Goal: Navigation & Orientation: Find specific page/section

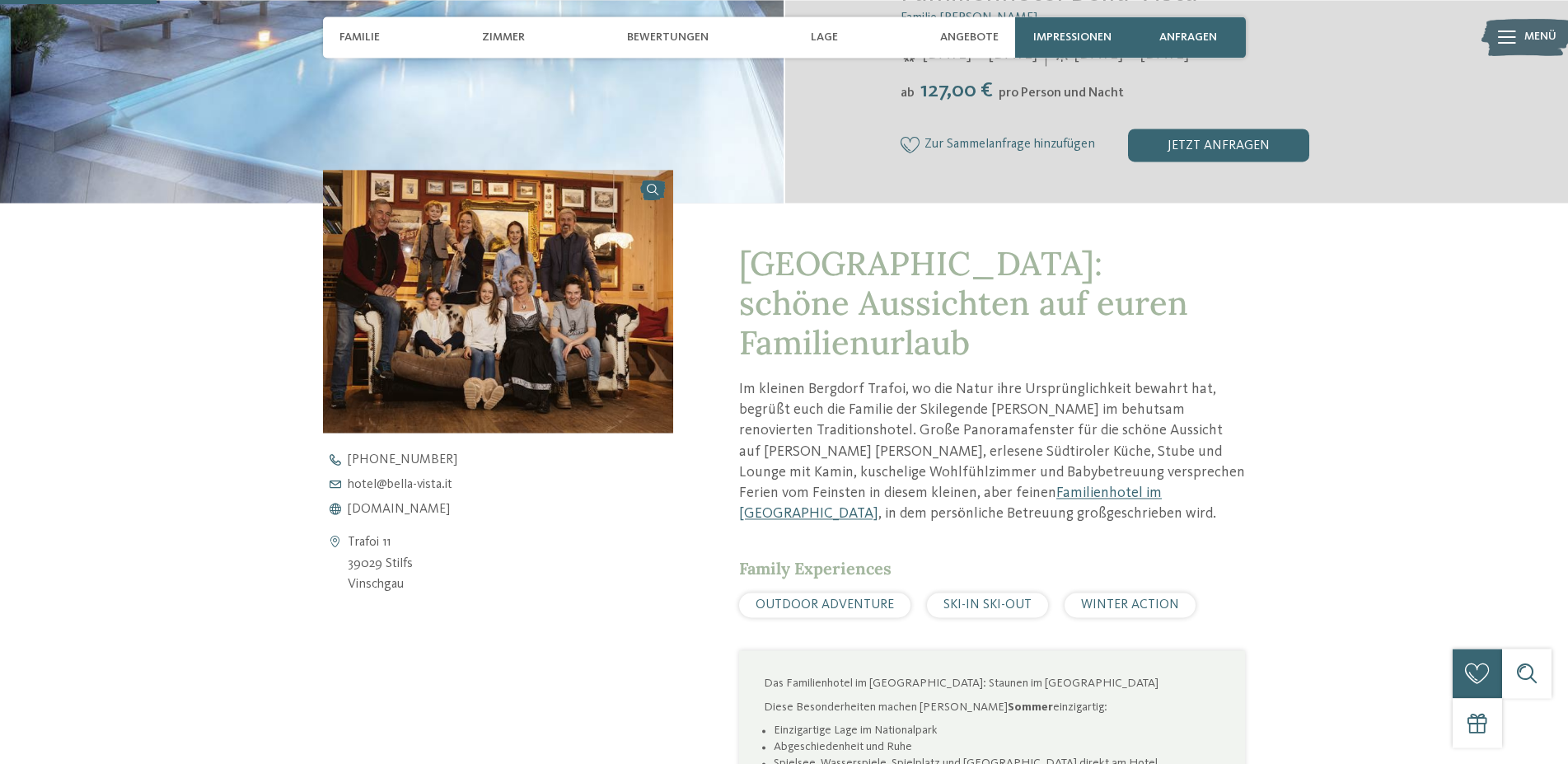
scroll to position [504, 0]
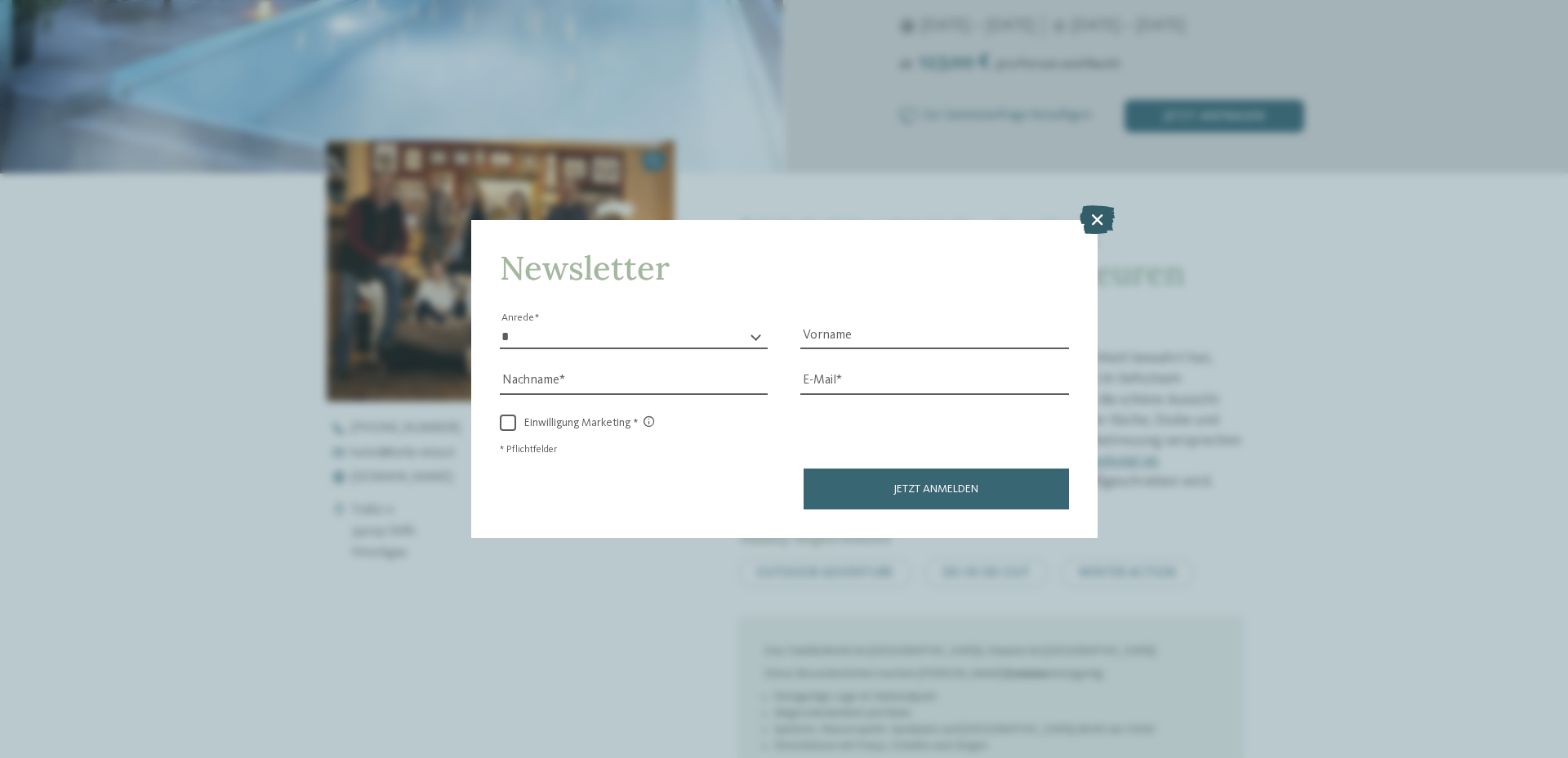
click at [1097, 210] on icon at bounding box center [1097, 219] width 35 height 28
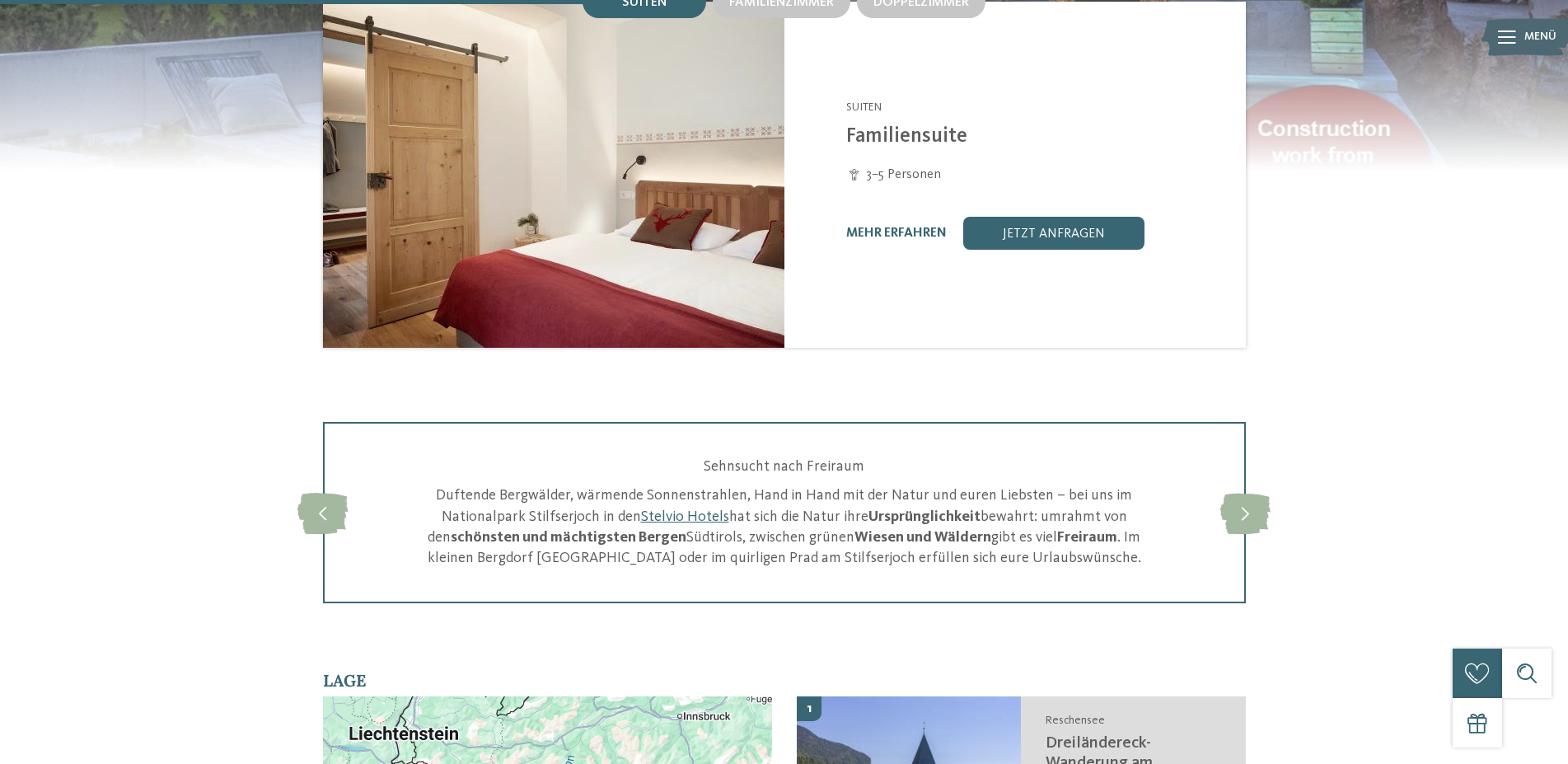
scroll to position [1848, 0]
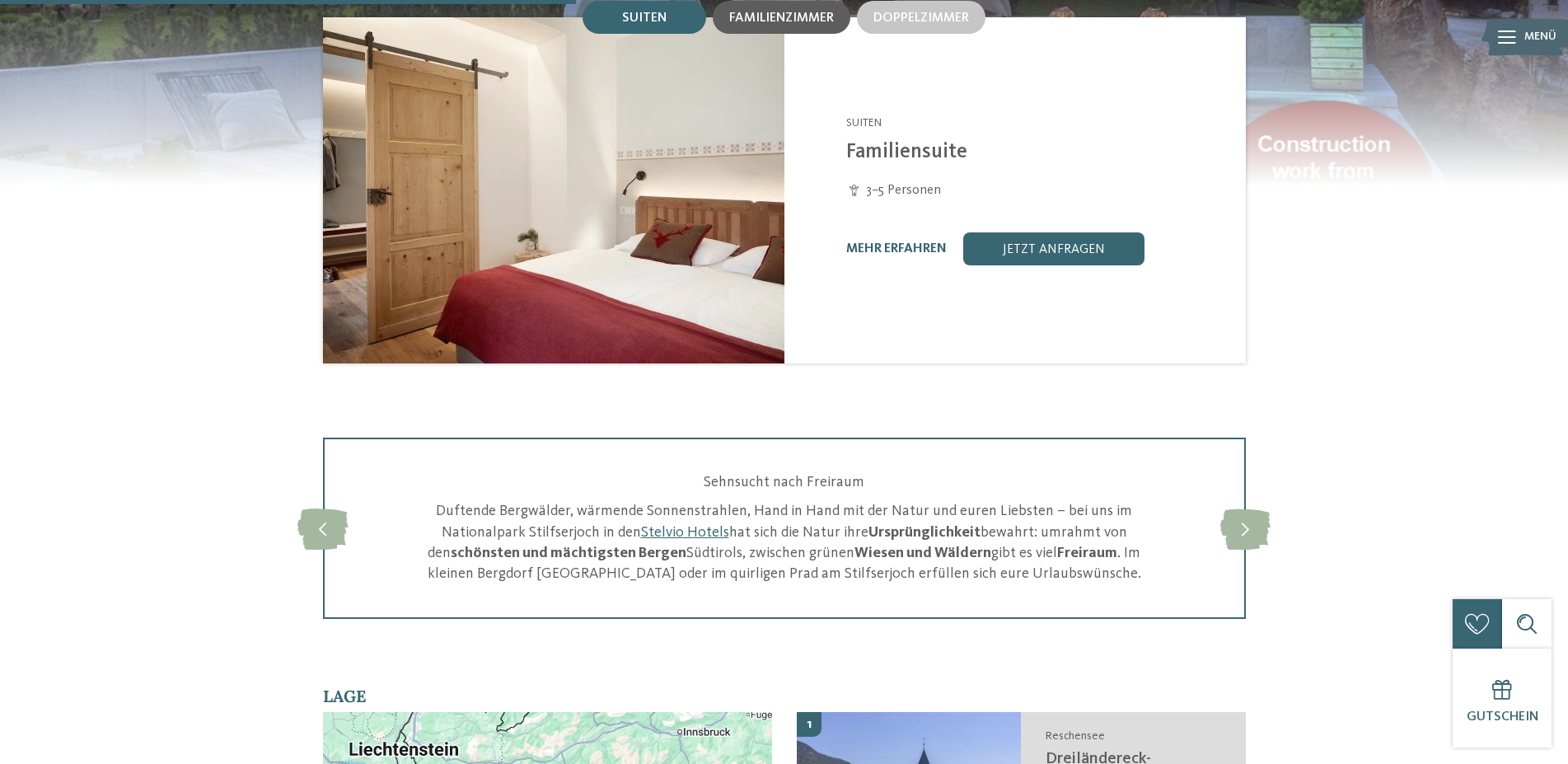
click at [791, 34] on div "Familienzimmer" at bounding box center [781, 17] width 138 height 33
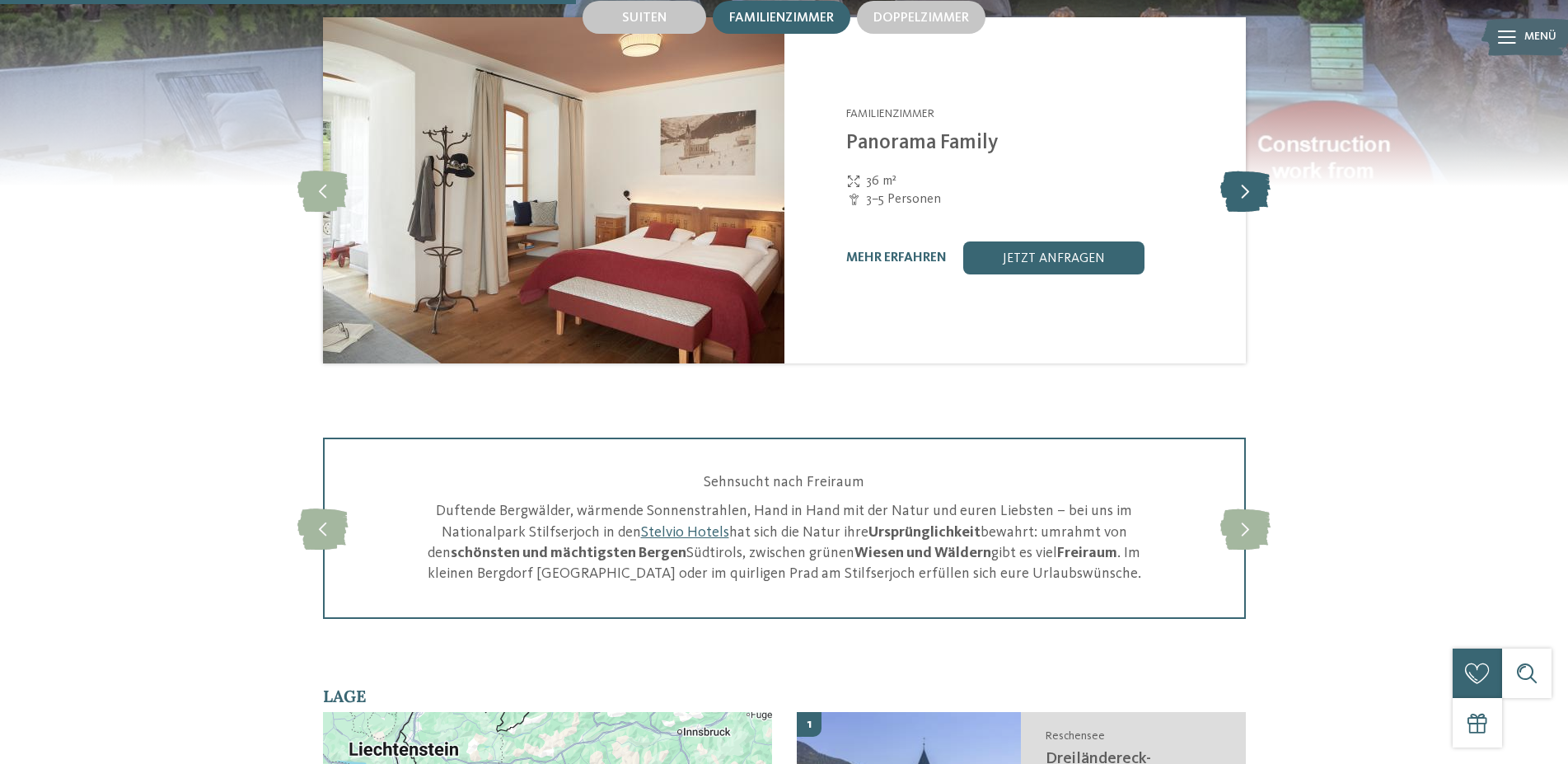
click at [1234, 200] on icon at bounding box center [1245, 190] width 50 height 41
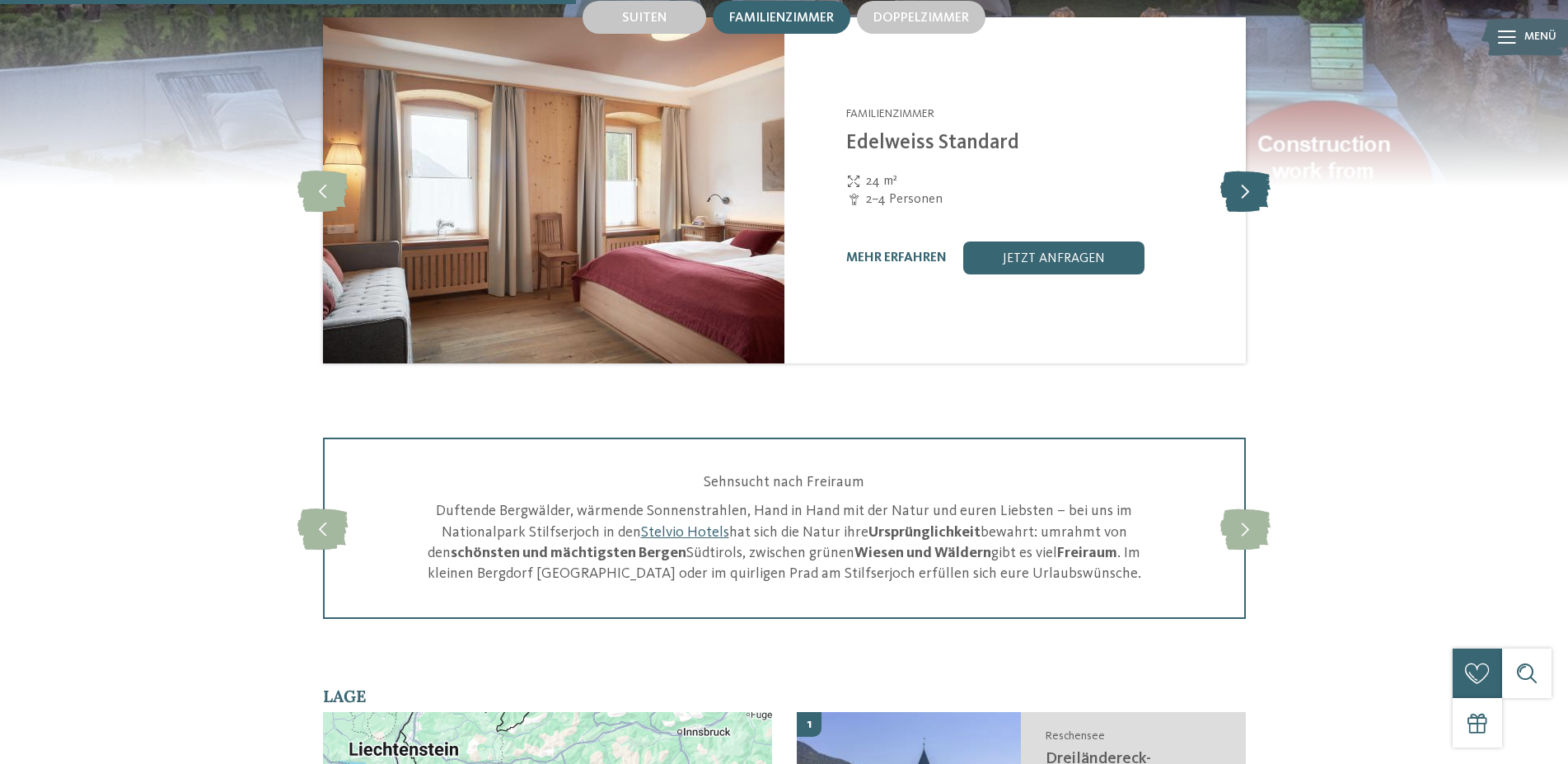
click at [1234, 200] on icon at bounding box center [1245, 190] width 50 height 41
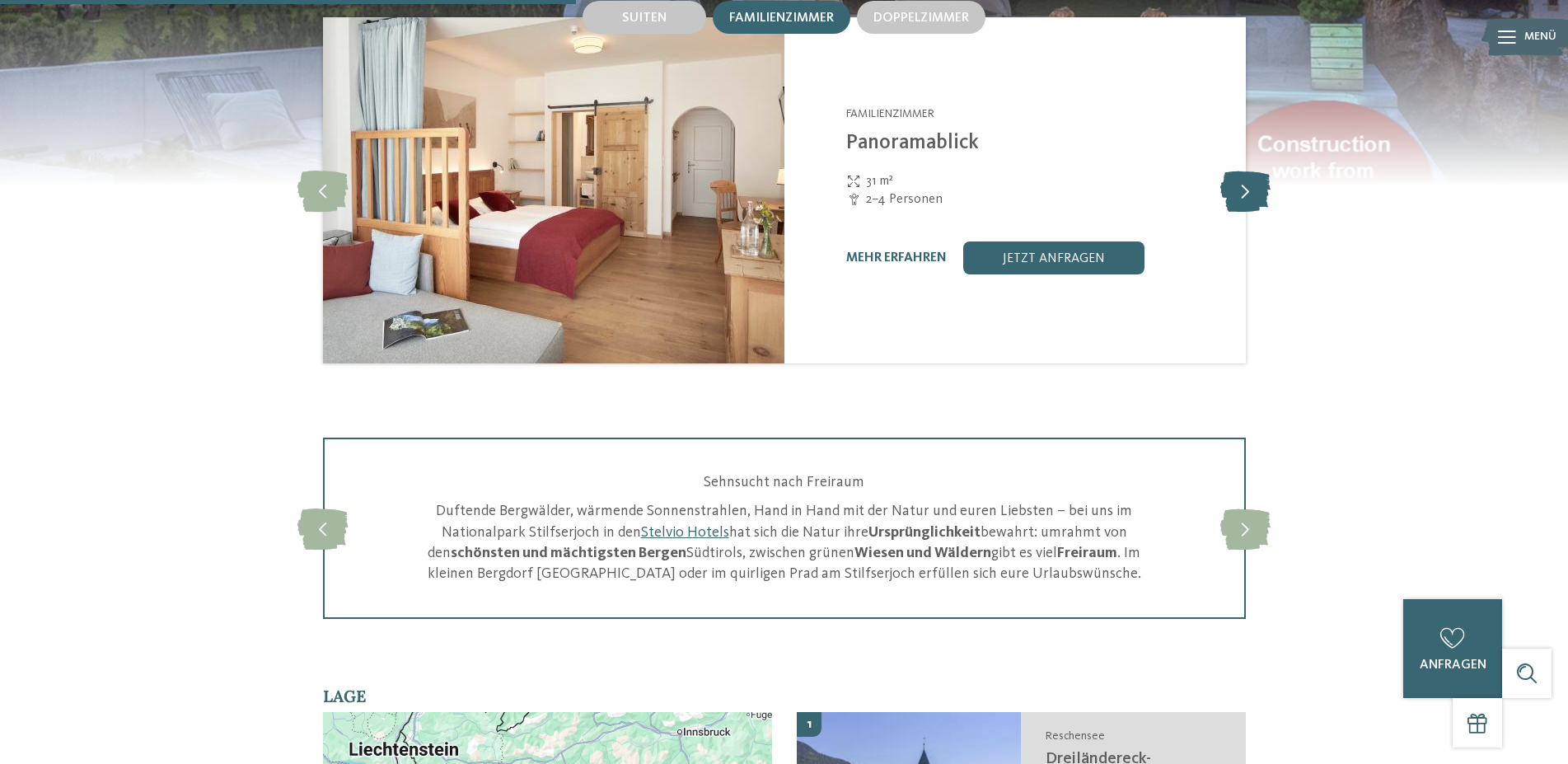
click at [1229, 202] on icon at bounding box center [1245, 190] width 50 height 41
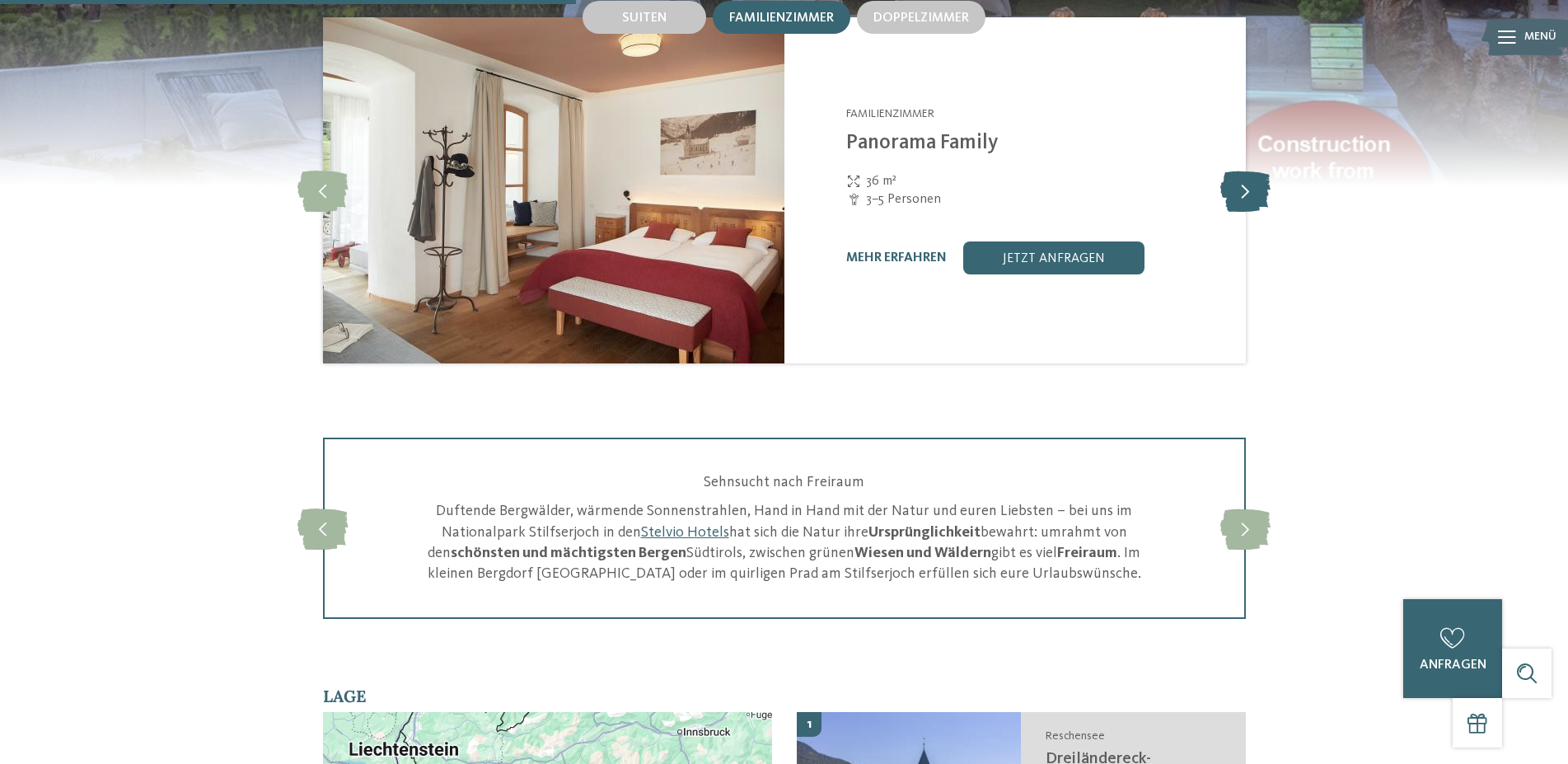
click at [1229, 202] on icon at bounding box center [1245, 190] width 50 height 41
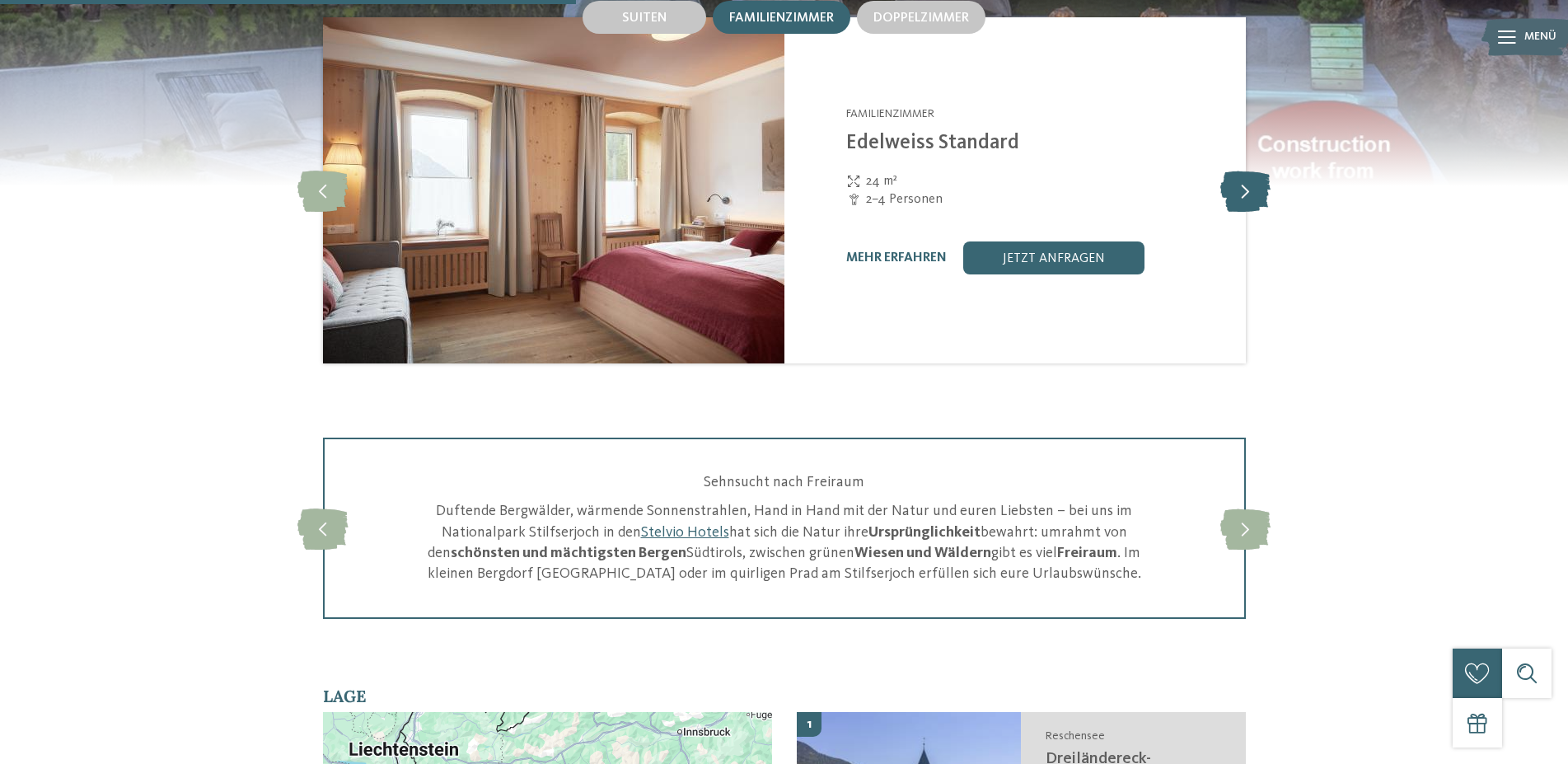
click at [1229, 202] on icon at bounding box center [1245, 190] width 50 height 41
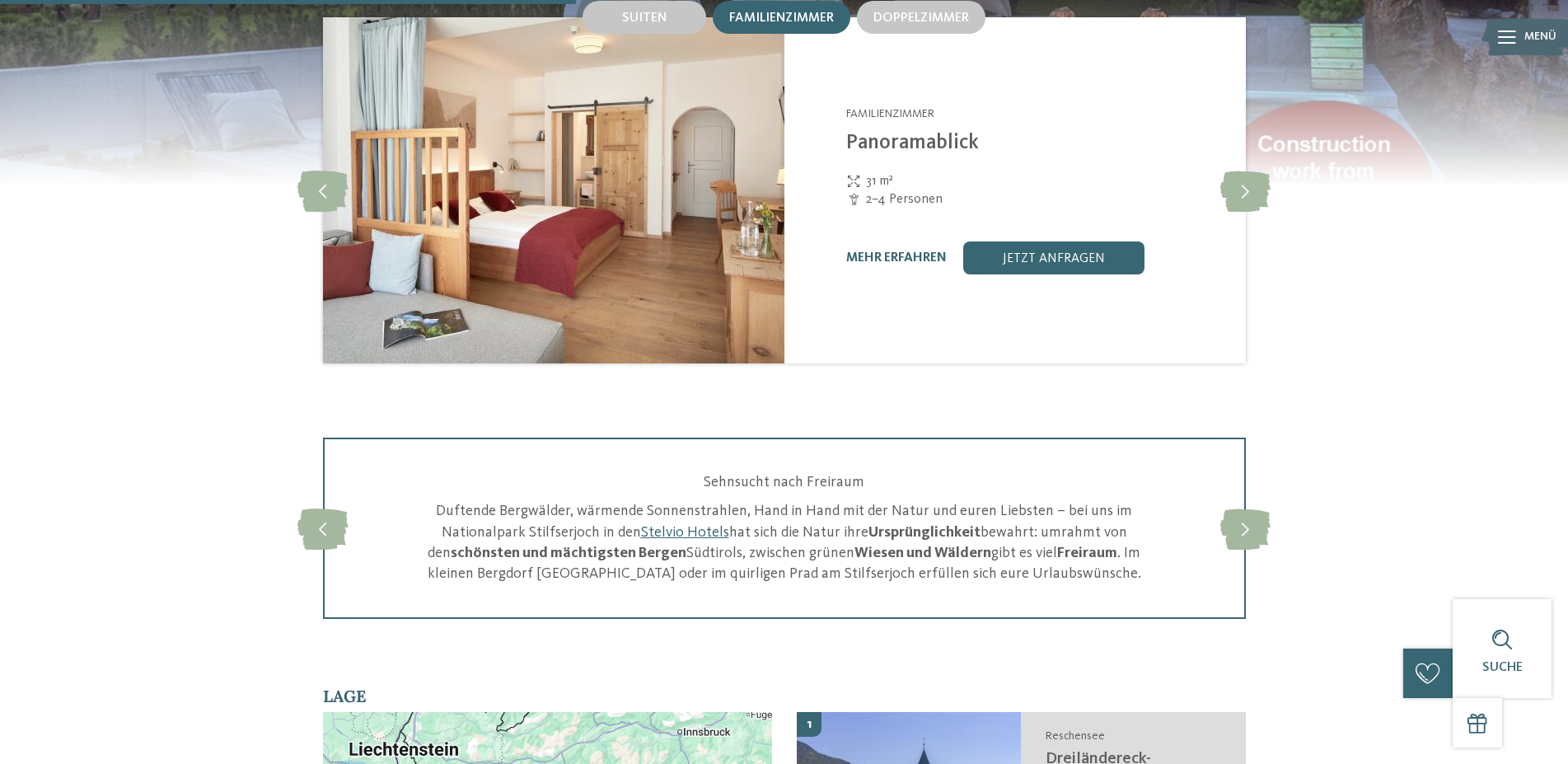
click at [764, 25] on span "Familienzimmer" at bounding box center [781, 17] width 104 height 13
click at [1237, 208] on icon at bounding box center [1245, 190] width 50 height 41
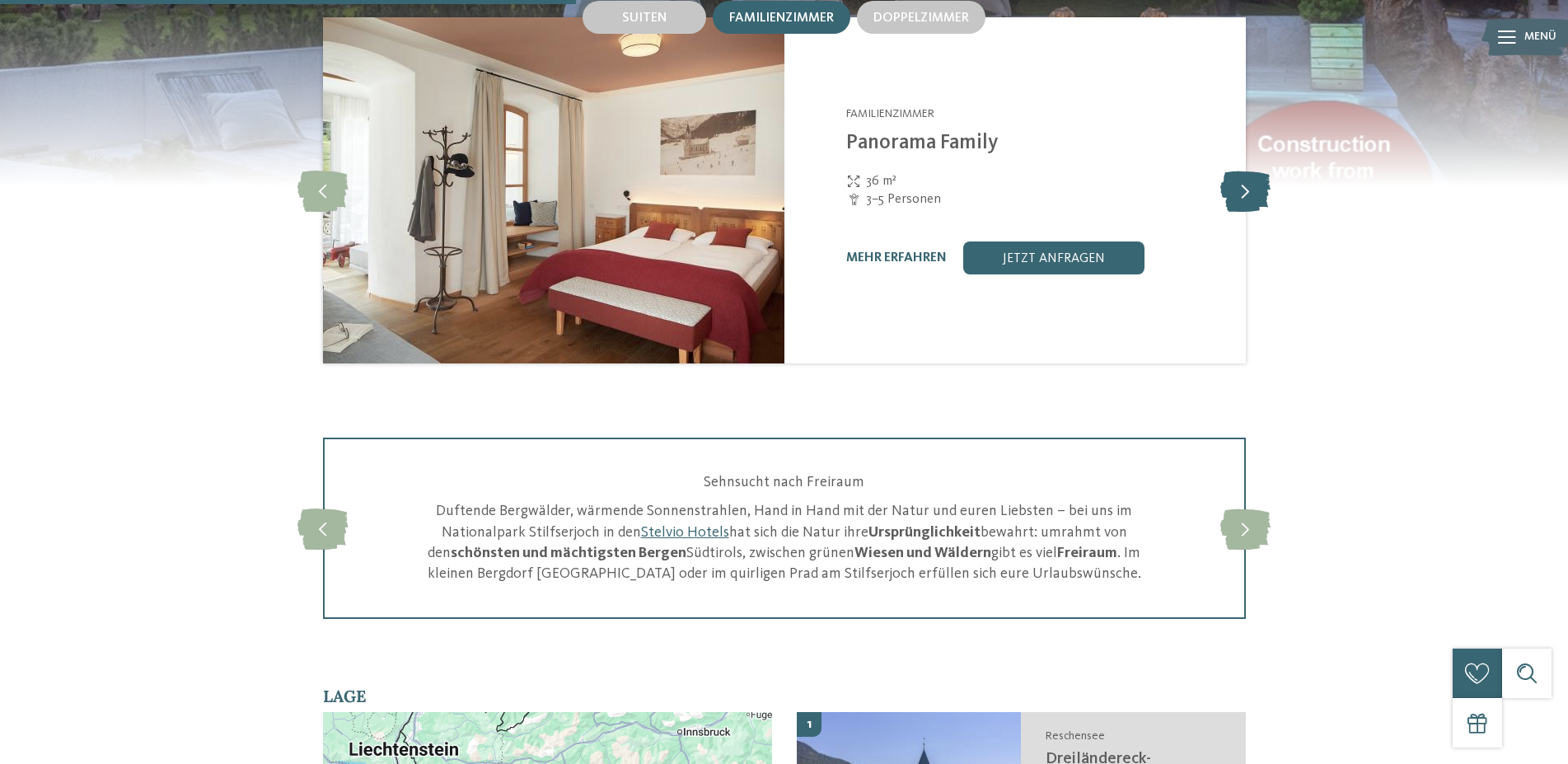
click at [1235, 208] on icon at bounding box center [1245, 190] width 50 height 41
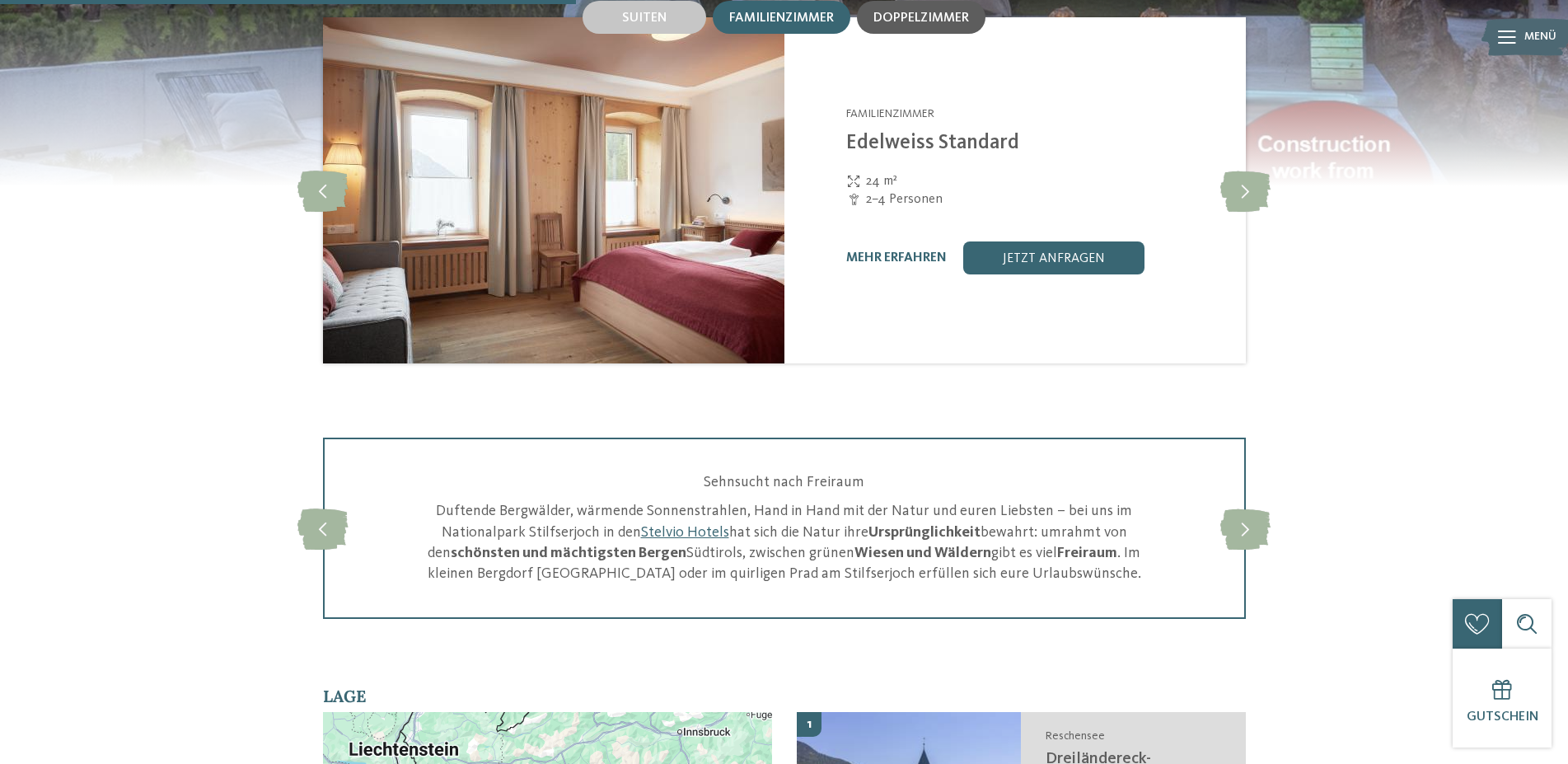
click at [895, 25] on span "Doppelzimmer" at bounding box center [921, 17] width 96 height 13
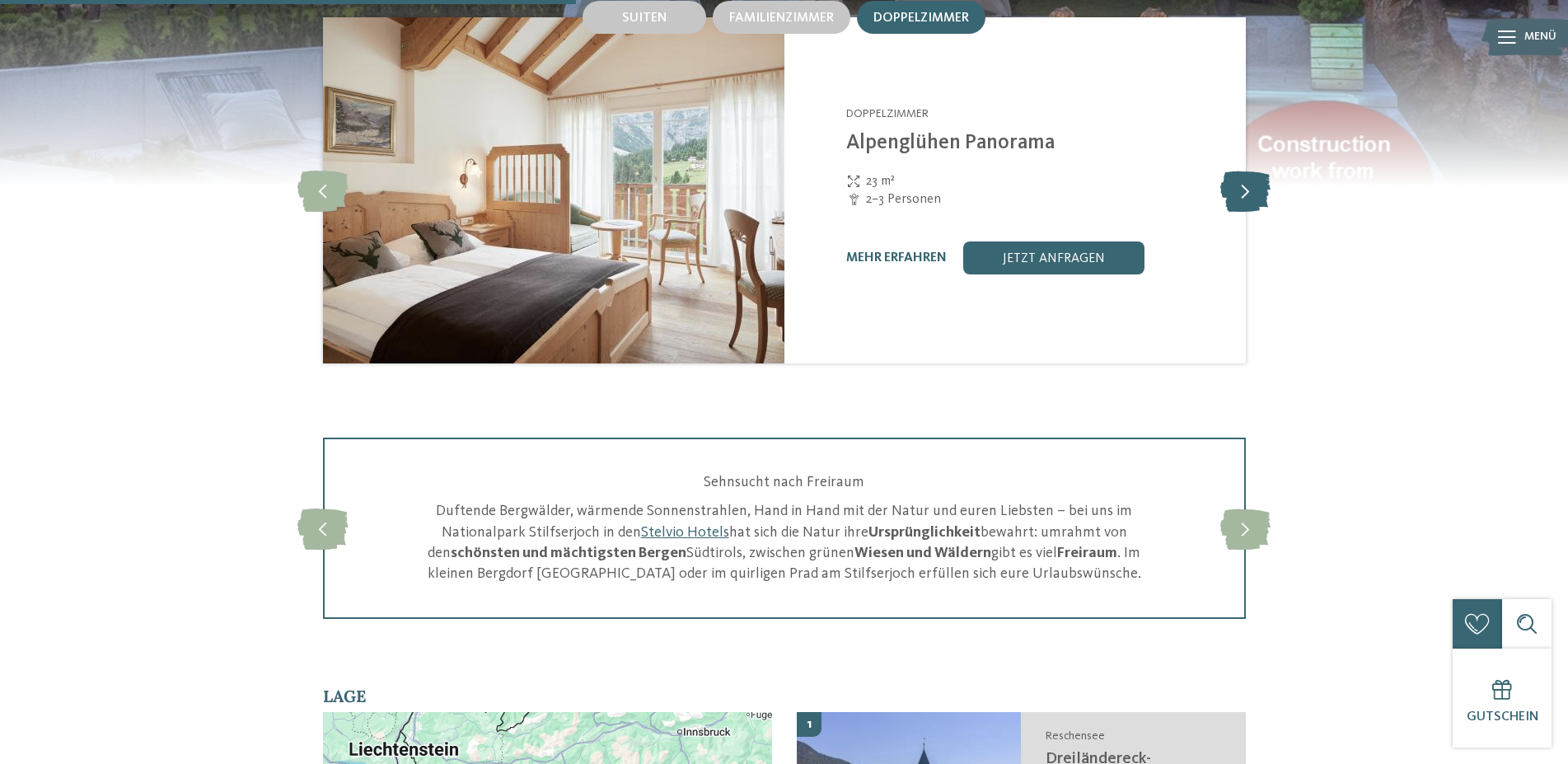
click at [1235, 208] on icon at bounding box center [1245, 190] width 50 height 41
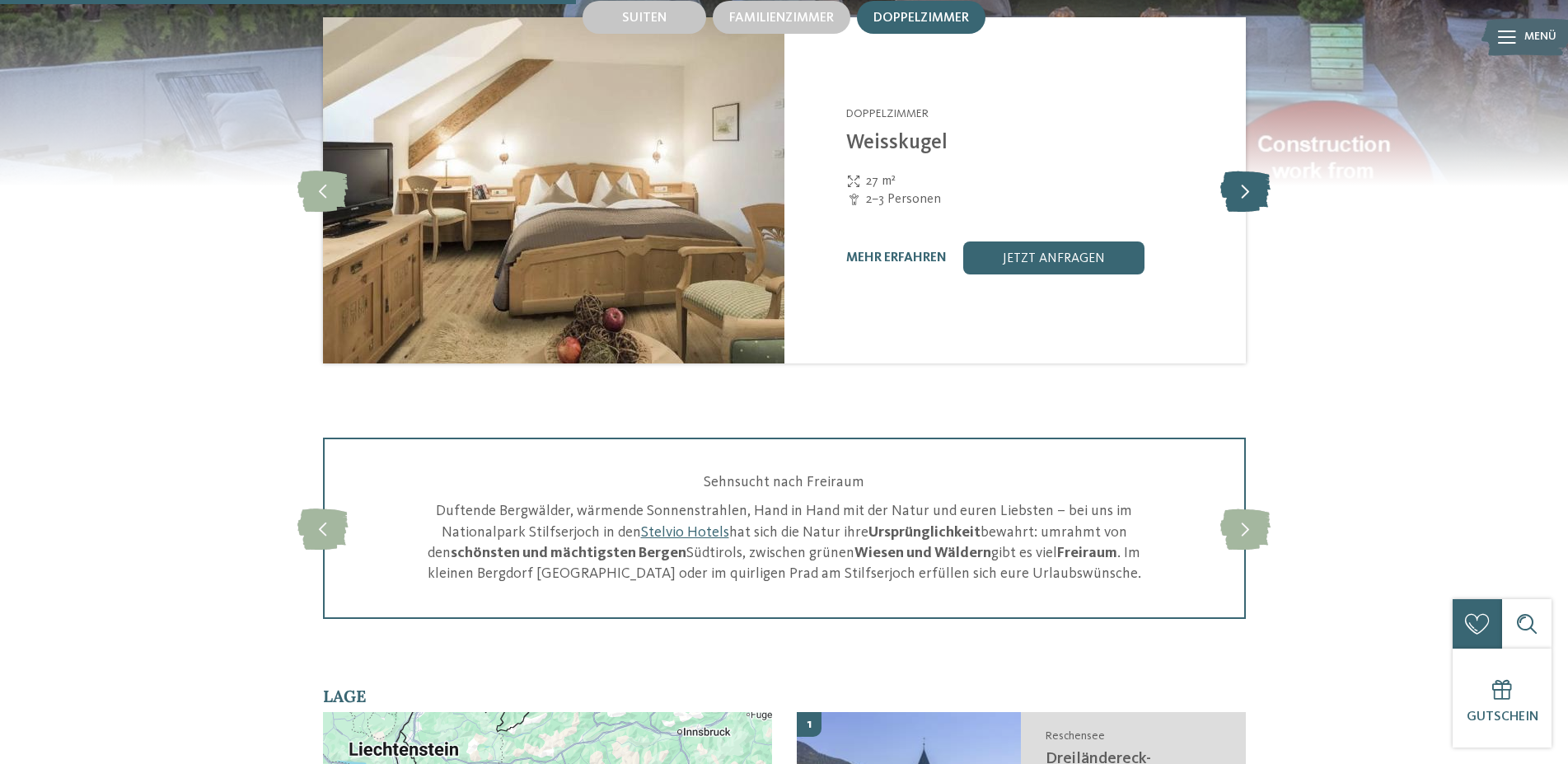
click at [1234, 207] on icon at bounding box center [1245, 190] width 50 height 41
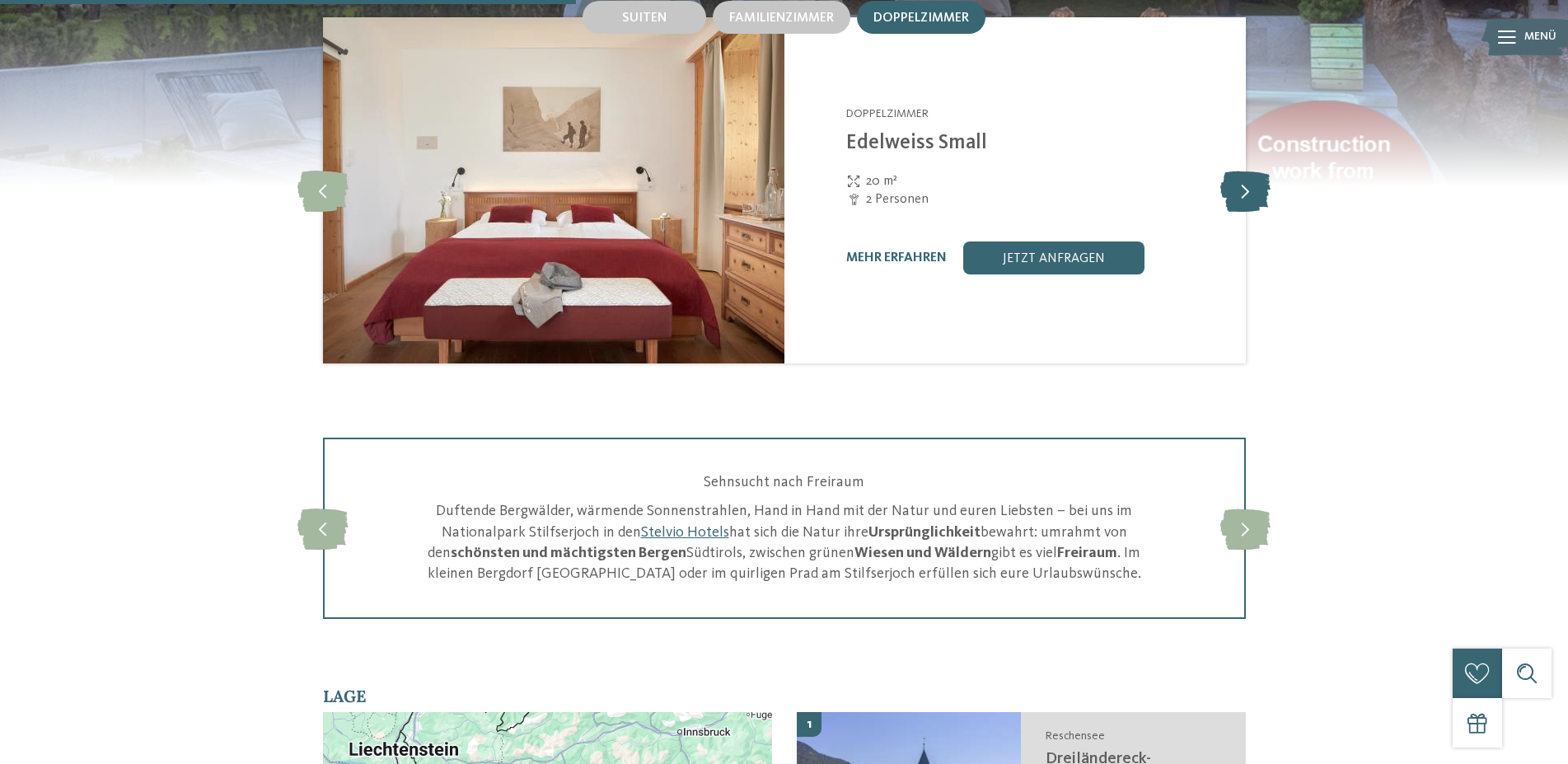
click at [1231, 208] on icon at bounding box center [1245, 190] width 50 height 41
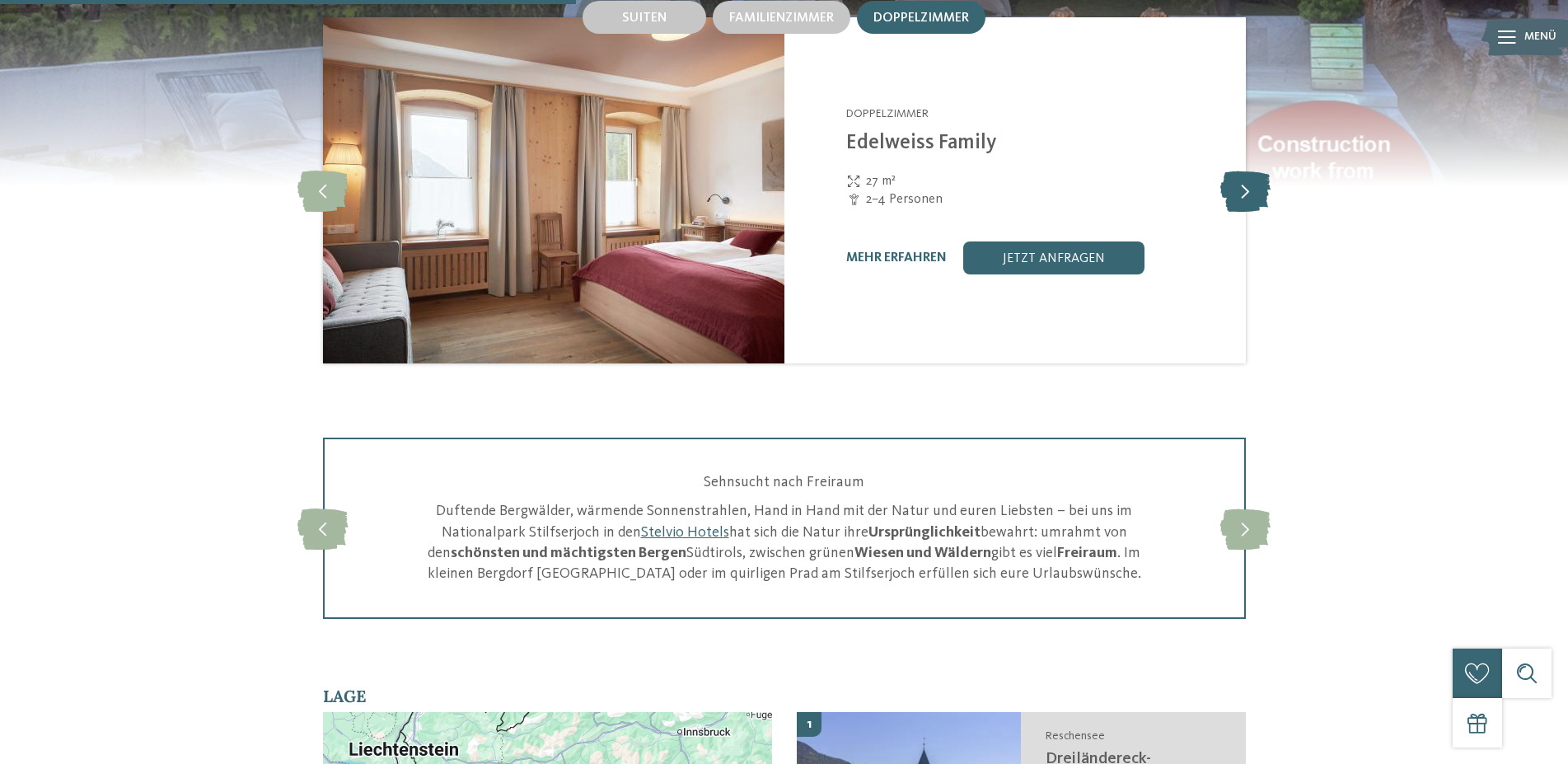
click at [1229, 208] on icon at bounding box center [1245, 190] width 50 height 41
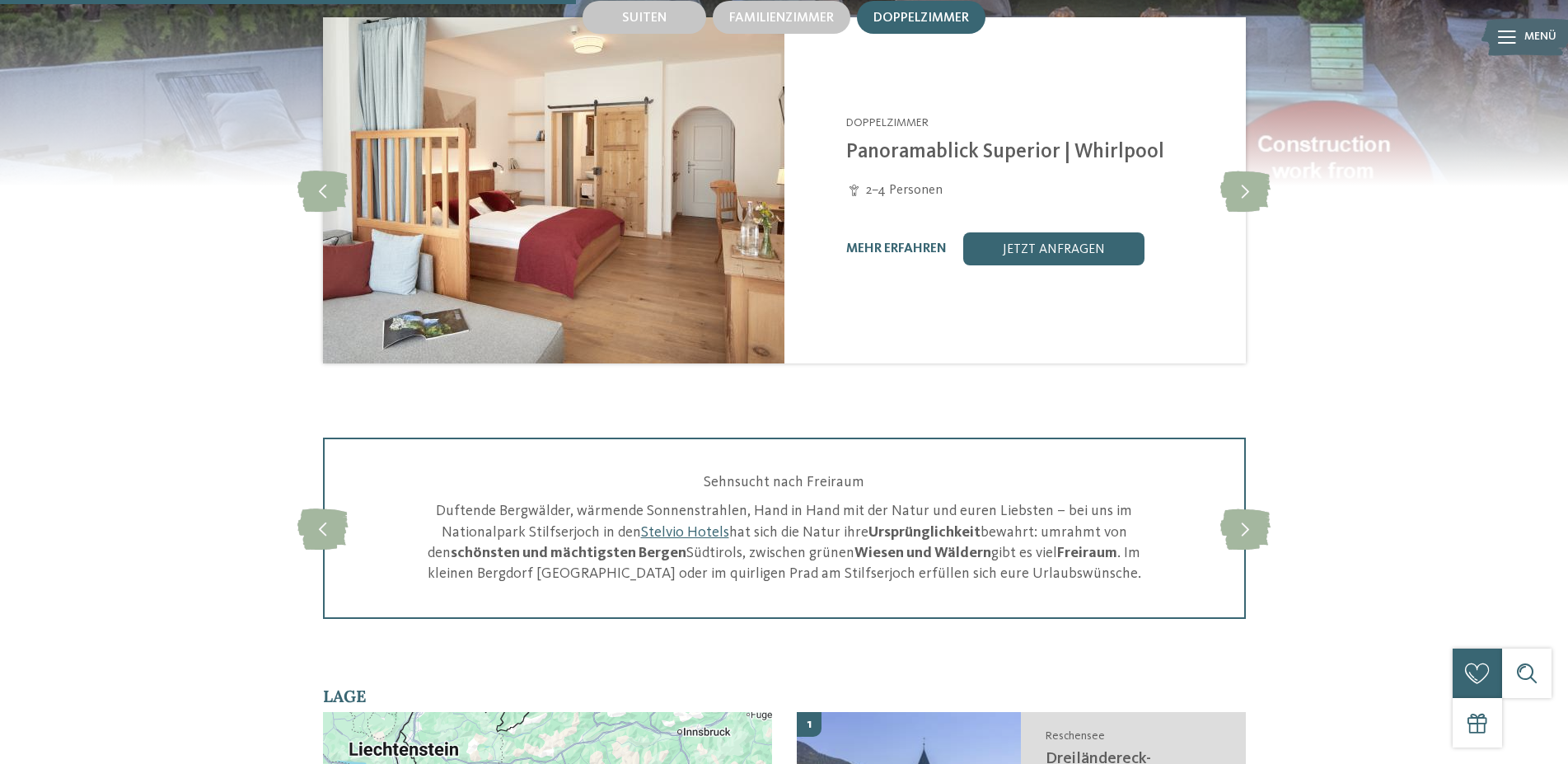
click at [1209, 199] on div "2–4 Personen" at bounding box center [1036, 189] width 379 height 18
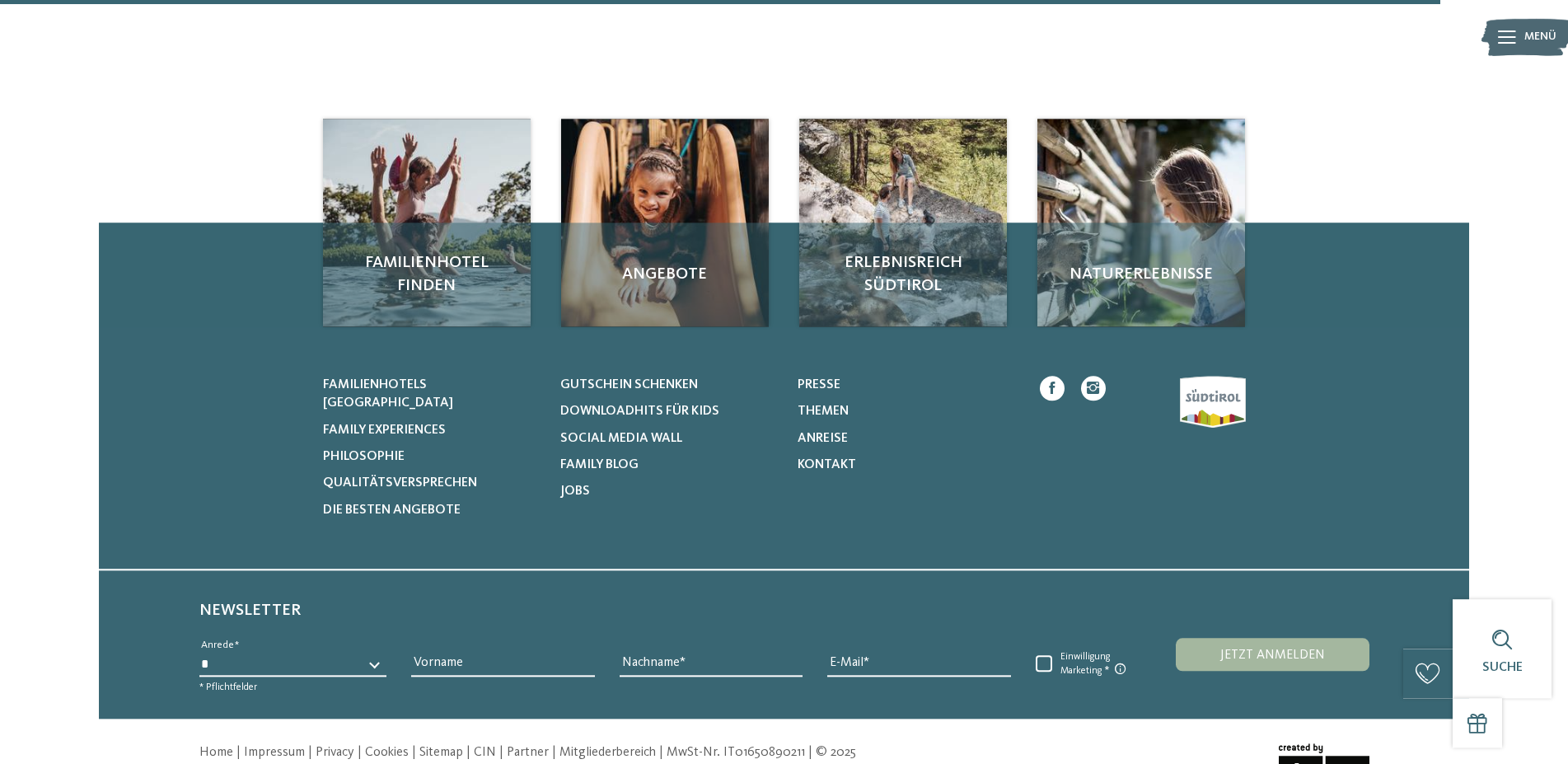
scroll to position [5069, 0]
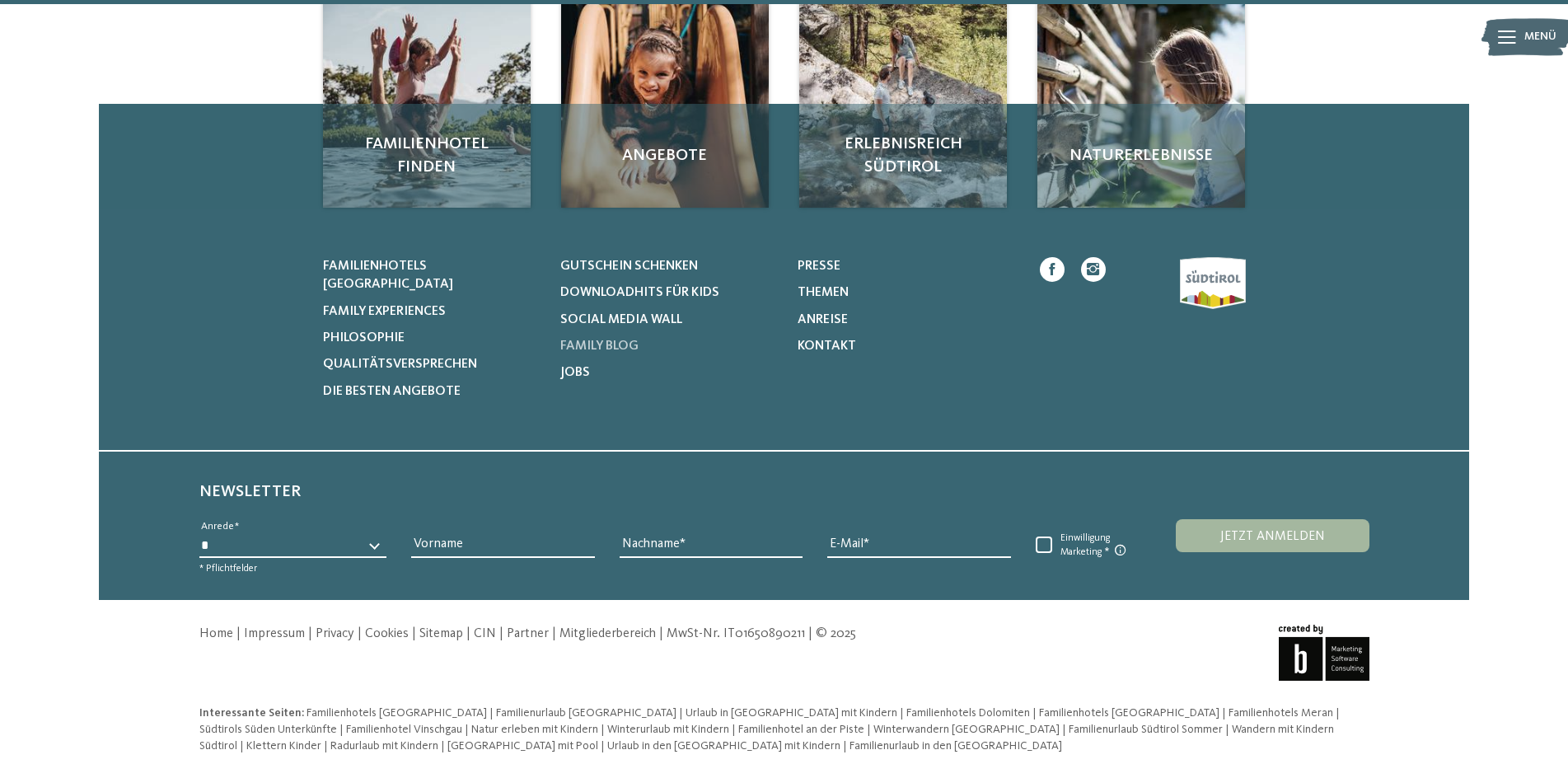
click at [619, 345] on span "Family Blog" at bounding box center [599, 345] width 78 height 13
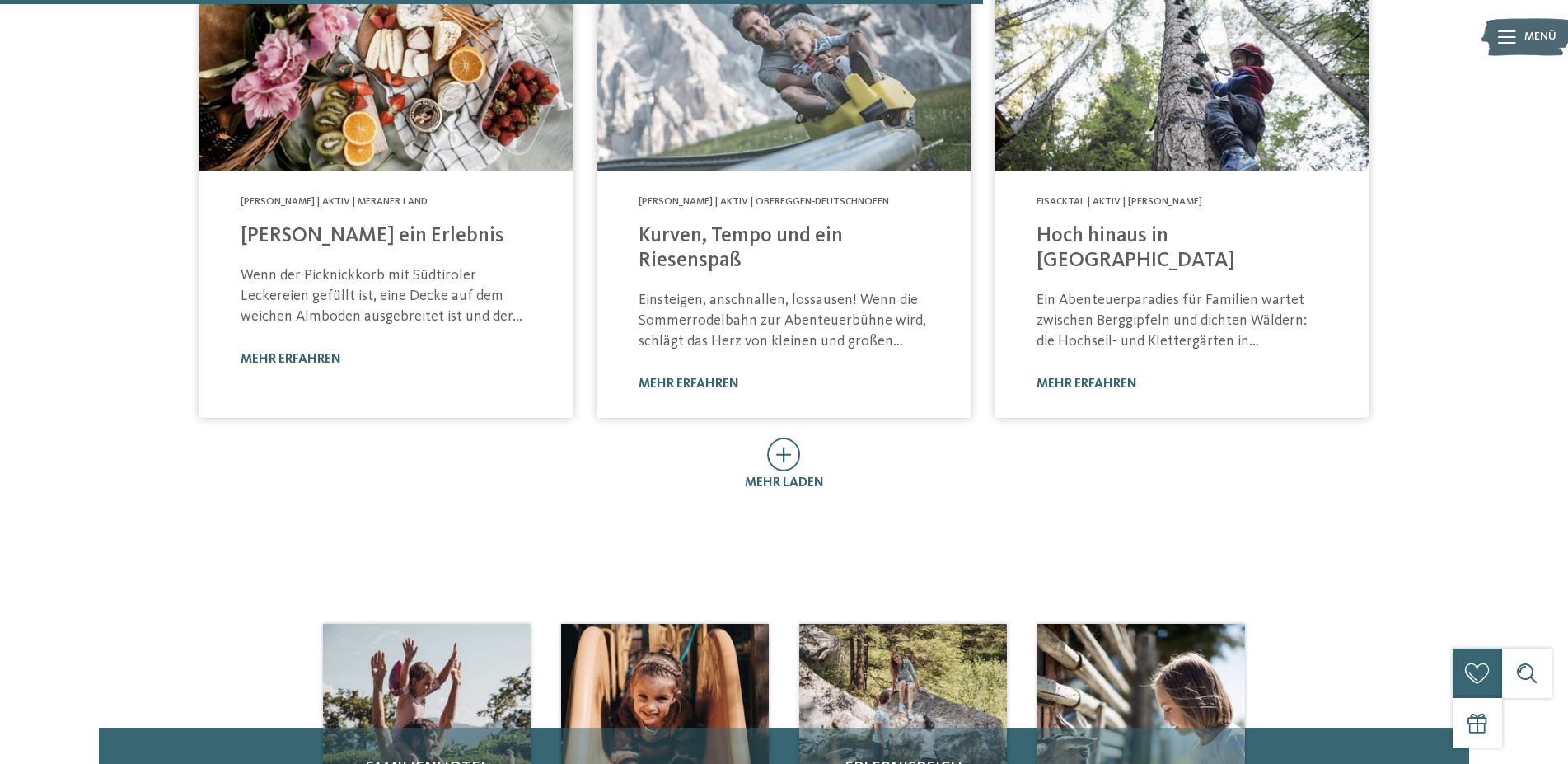
scroll to position [1009, 0]
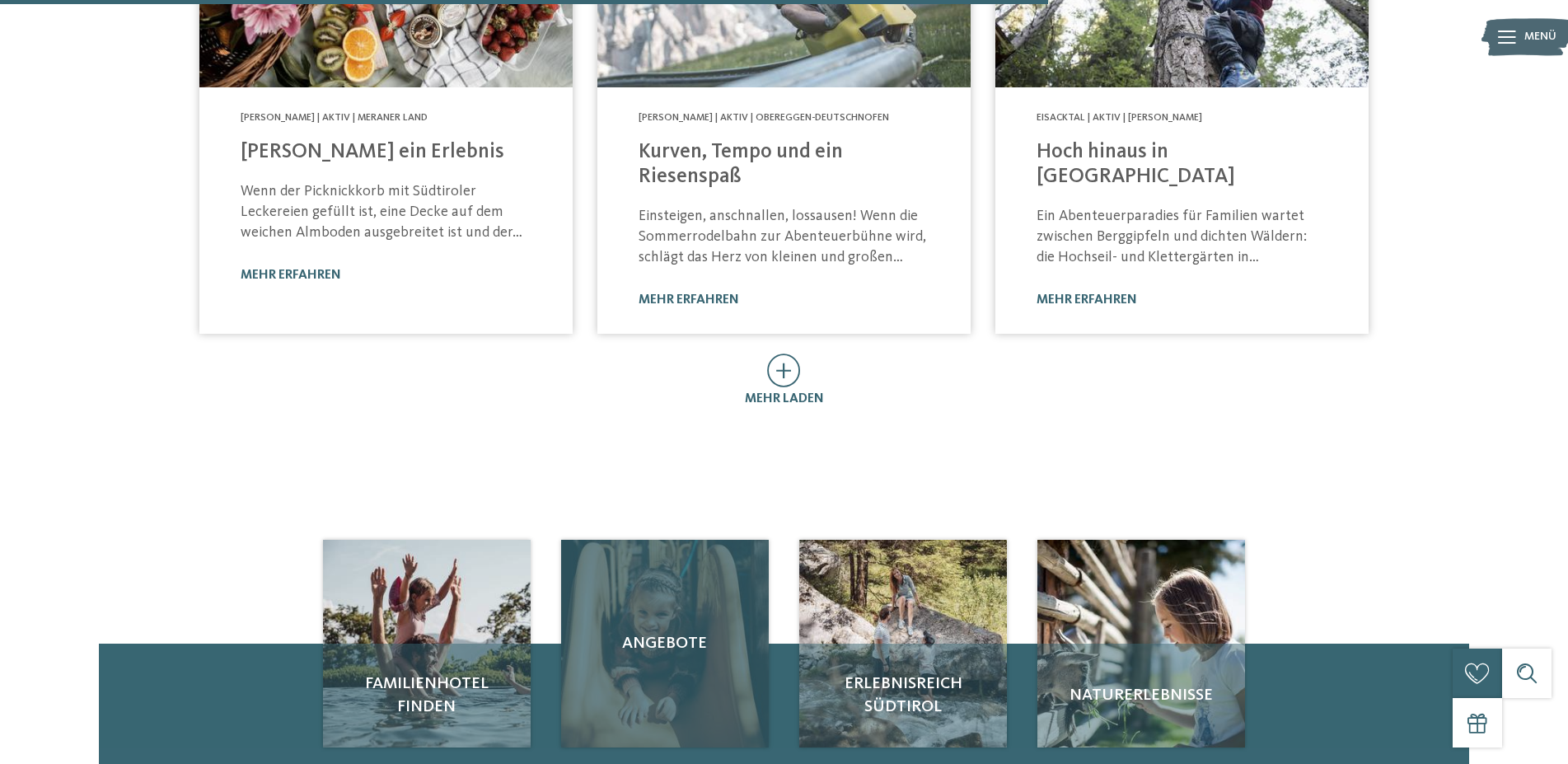
click at [691, 638] on div "Angebote" at bounding box center [664, 643] width 208 height 208
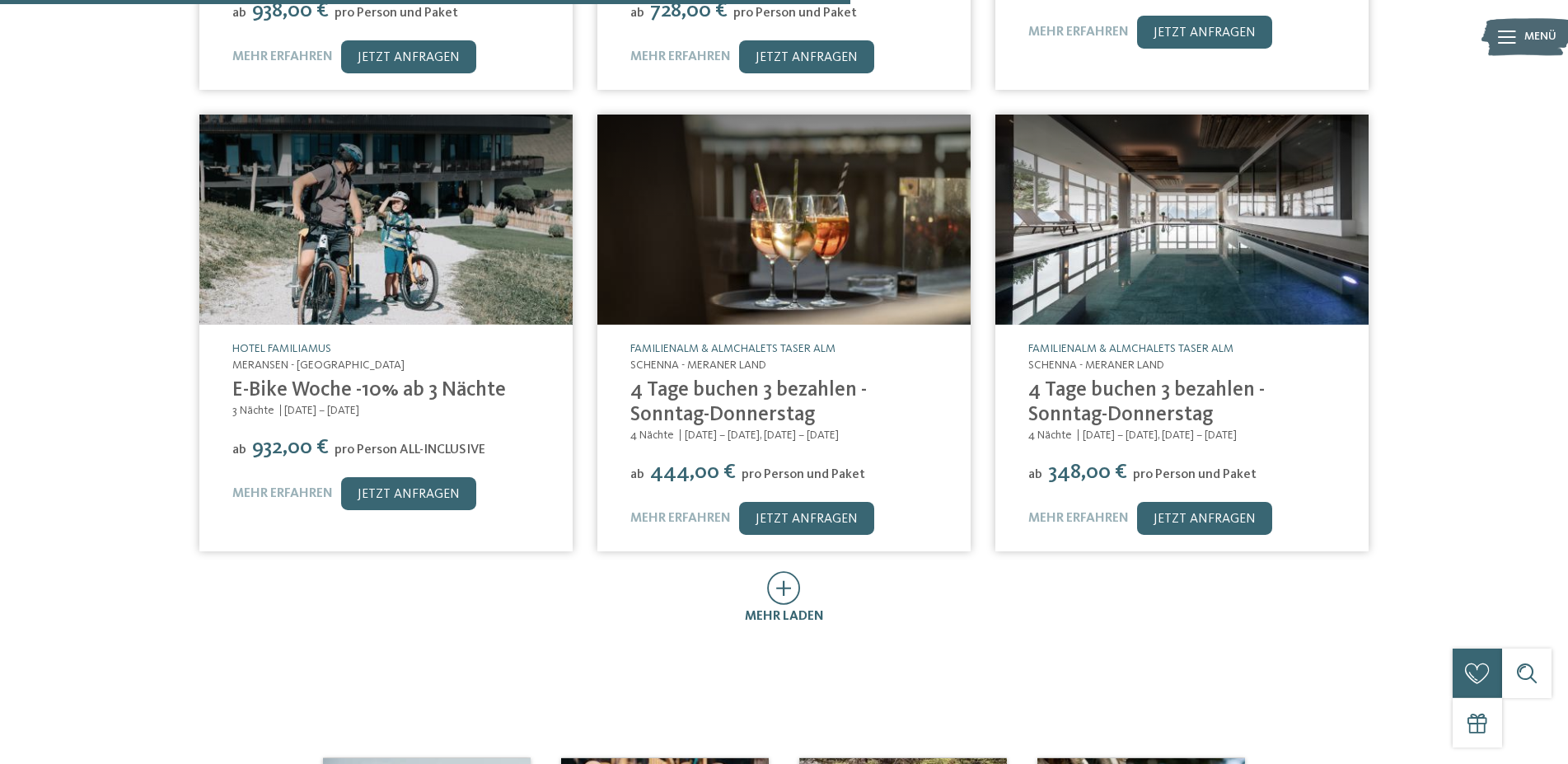
scroll to position [841, 0]
